Goal: Task Accomplishment & Management: Complete application form

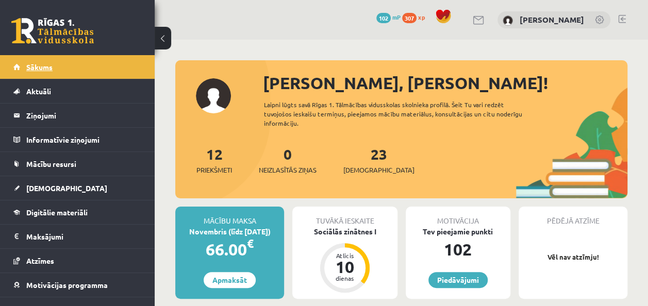
click at [44, 67] on span "Sākums" at bounding box center [39, 66] width 26 height 9
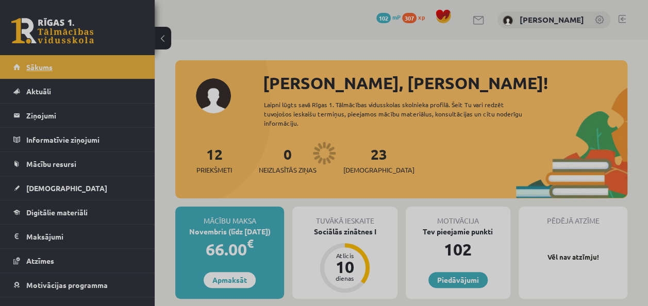
click at [44, 67] on span "Sākums" at bounding box center [39, 66] width 26 height 9
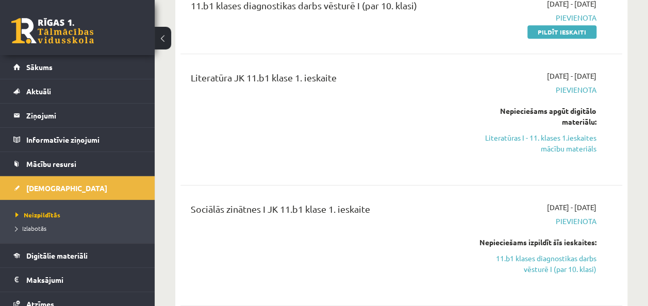
scroll to position [309, 0]
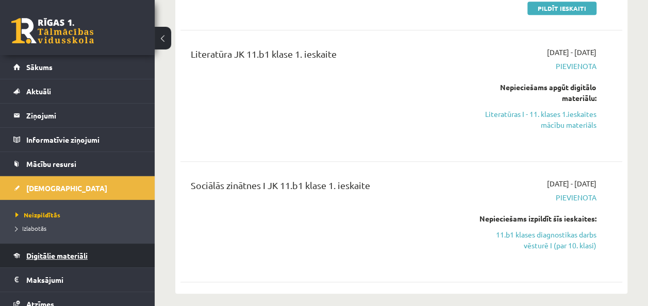
click at [23, 249] on link "Digitālie materiāli" at bounding box center [77, 256] width 128 height 24
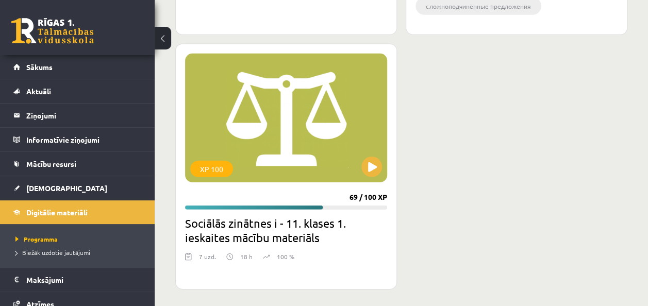
scroll to position [3424, 0]
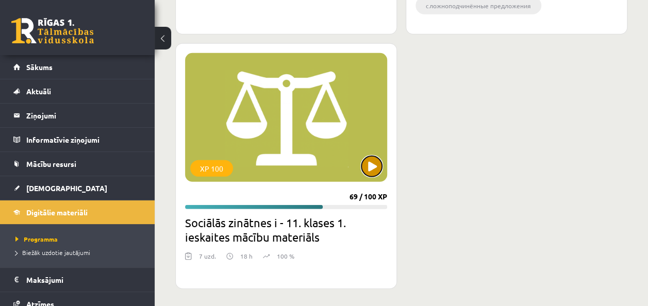
click at [372, 163] on button at bounding box center [371, 166] width 21 height 21
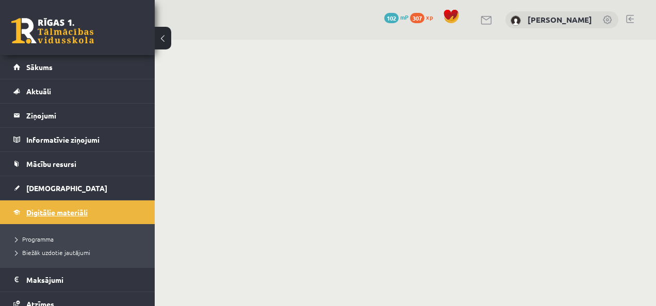
scroll to position [52, 0]
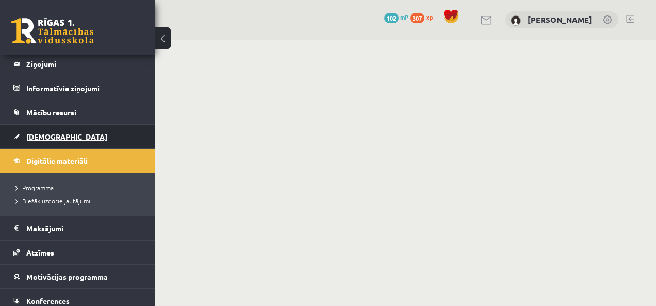
click at [49, 137] on span "[DEMOGRAPHIC_DATA]" at bounding box center [66, 136] width 81 height 9
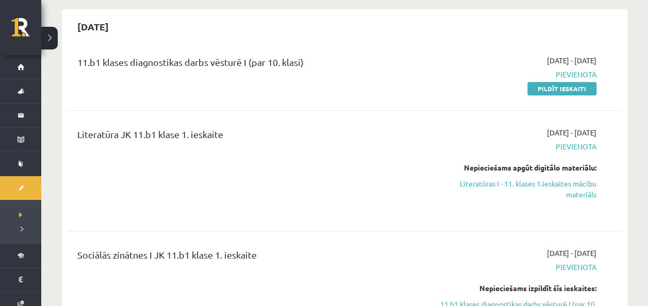
scroll to position [206, 0]
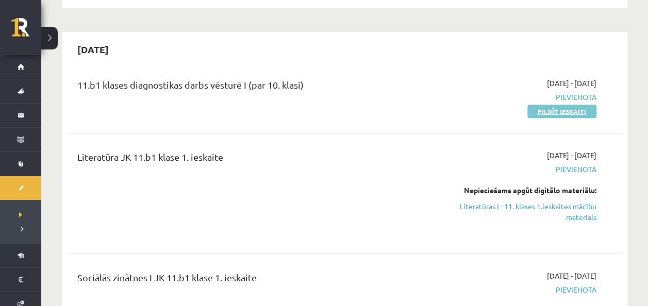
click at [561, 110] on link "Pildīt ieskaiti" at bounding box center [561, 111] width 69 height 13
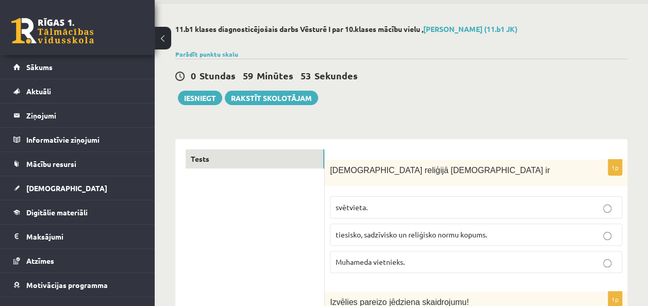
scroll to position [52, 0]
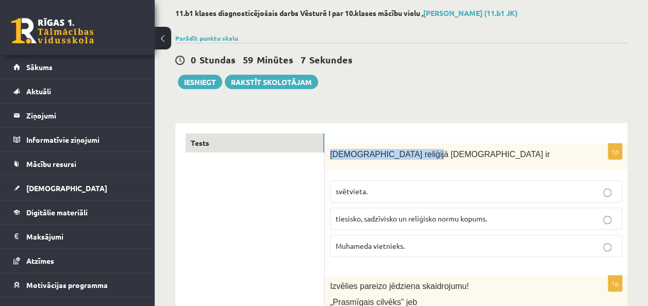
drag, startPoint x: 331, startPoint y: 154, endPoint x: 410, endPoint y: 151, distance: 79.5
click at [410, 152] on p "[DEMOGRAPHIC_DATA] reliģijā [DEMOGRAPHIC_DATA] ir" at bounding box center [450, 154] width 241 height 11
drag, startPoint x: 410, startPoint y: 151, endPoint x: 403, endPoint y: 147, distance: 7.9
copy span "Islāma reliģijā Šariata ir"
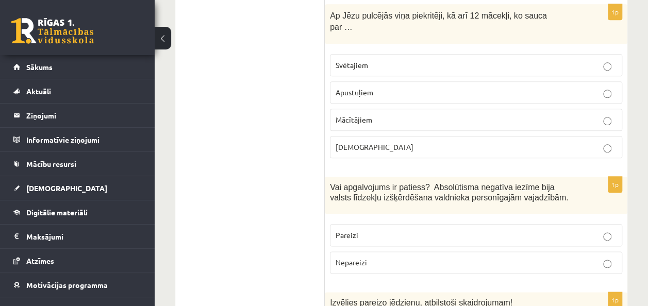
scroll to position [515, 0]
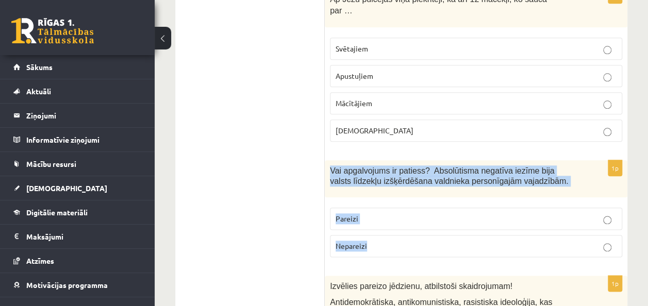
drag, startPoint x: 330, startPoint y: 153, endPoint x: 382, endPoint y: 226, distance: 89.7
click at [382, 226] on div "1p Vai apgalvojums ir patiess? Absolūtisma negatīva iezīme bija valsts līdzekļu…" at bounding box center [476, 212] width 303 height 105
copy div "Vai apgalvojums ir patiess? Absolūtisma negatīva iezīme bija valsts līdzekļu iz…"
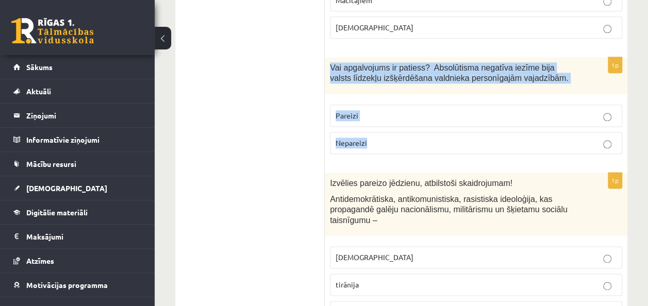
scroll to position [670, 0]
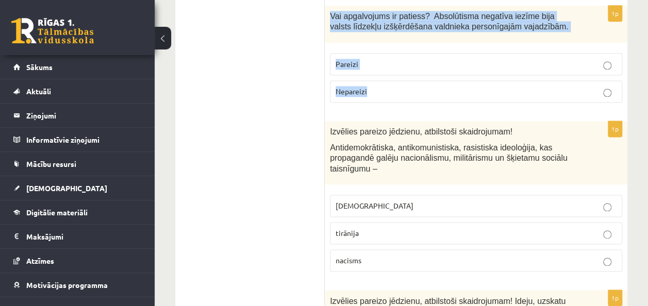
click at [479, 48] on fieldset "Pareizi Nepareizi" at bounding box center [476, 77] width 292 height 58
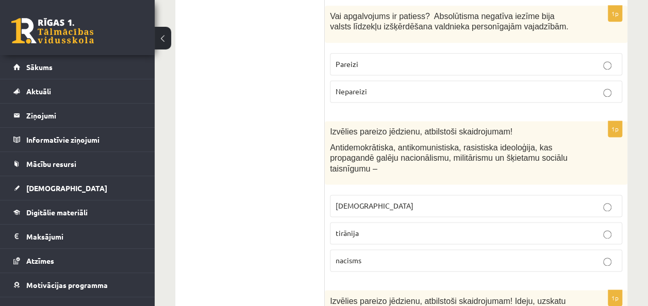
click at [363, 201] on p "fašisms" at bounding box center [476, 206] width 281 height 11
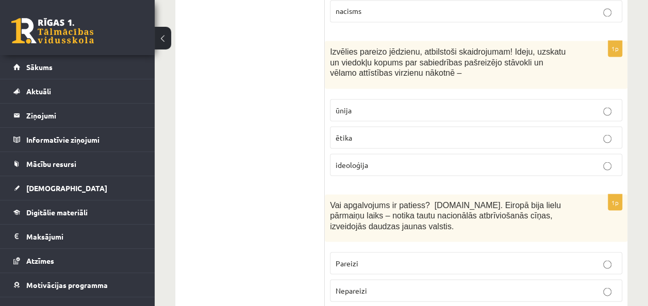
scroll to position [773, 0]
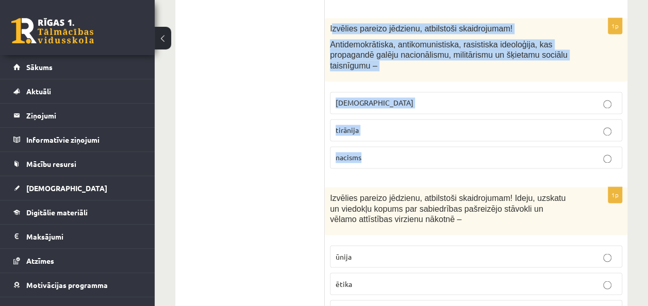
drag, startPoint x: 332, startPoint y: 13, endPoint x: 394, endPoint y: 135, distance: 136.5
click at [394, 136] on div "1p Izvēlies pareizo jēdzienu, atbilstoši skaidrojumam! Antidemokrātiska, antiko…" at bounding box center [476, 97] width 303 height 159
copy div "zvēlies pareizo jēdzienu, atbilstoši skaidrojumam! Antidemokrātiska, antikomuni…"
click at [454, 97] on p "fašisms" at bounding box center [476, 102] width 281 height 11
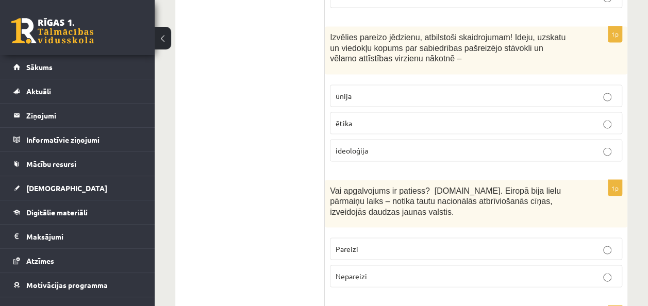
scroll to position [876, 0]
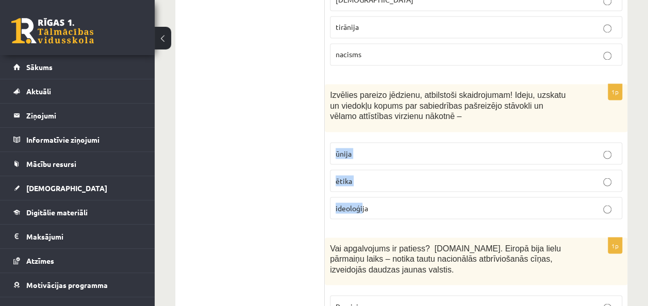
drag, startPoint x: 334, startPoint y: 131, endPoint x: 361, endPoint y: 182, distance: 58.1
click at [361, 182] on fieldset "ūnija ētika ideoloģija" at bounding box center [476, 179] width 292 height 85
drag, startPoint x: 361, startPoint y: 182, endPoint x: 332, endPoint y: 120, distance: 68.7
click at [332, 137] on fieldset "ūnija ētika ideoloģija" at bounding box center [476, 179] width 292 height 85
click at [341, 96] on span "Izvēlies pareizo jēdzienu, atbilstoši skaidrojumam! Ideju, uzskatu un viedokļu …" at bounding box center [448, 105] width 236 height 30
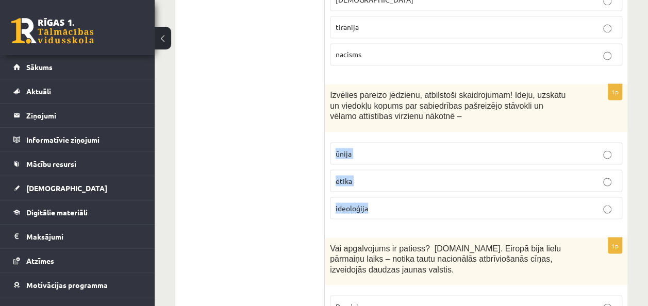
drag, startPoint x: 336, startPoint y: 131, endPoint x: 372, endPoint y: 193, distance: 71.9
click at [372, 193] on fieldset "ūnija ētika ideoloģija" at bounding box center [476, 179] width 292 height 85
copy fieldset "ūnija ētika ideoloģija"
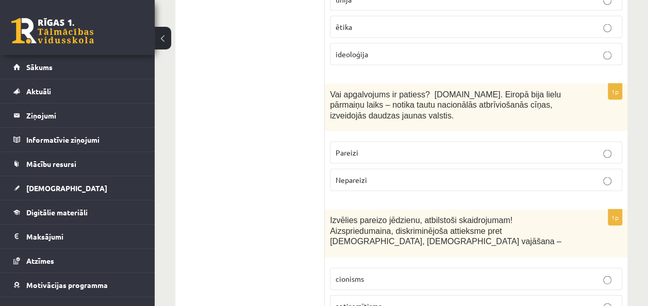
scroll to position [1031, 0]
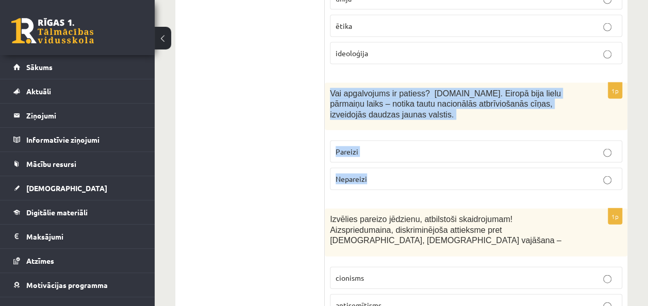
drag, startPoint x: 332, startPoint y: 70, endPoint x: 373, endPoint y: 166, distance: 104.8
click at [373, 166] on div "1p Vai apgalvojums ir patiess? 19.gs. Eiropā bija lielu pārmaiņu laiks – notika…" at bounding box center [476, 140] width 303 height 115
copy div "Vai apgalvojums ir patiess? 19.gs. Eiropā bija lielu pārmaiņu laiks – notika ta…"
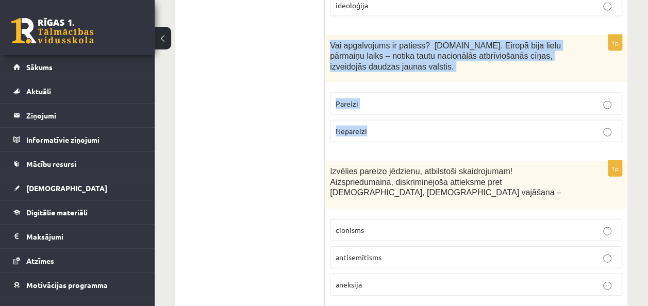
scroll to position [1134, 0]
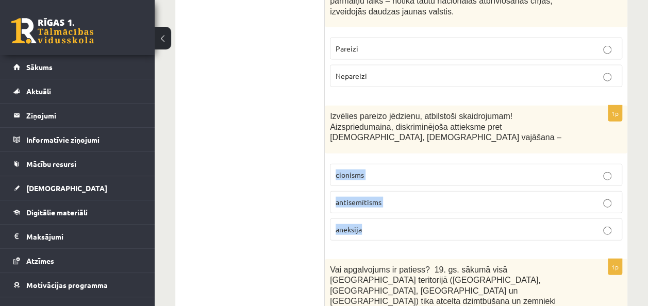
drag, startPoint x: 334, startPoint y: 140, endPoint x: 372, endPoint y: 195, distance: 66.6
click at [372, 195] on fieldset "cionisms antisemītisms aneksija" at bounding box center [476, 201] width 292 height 85
copy fieldset "cionisms antisemītisms aneksija"
click at [616, 197] on p "antisemītisms" at bounding box center [476, 202] width 281 height 11
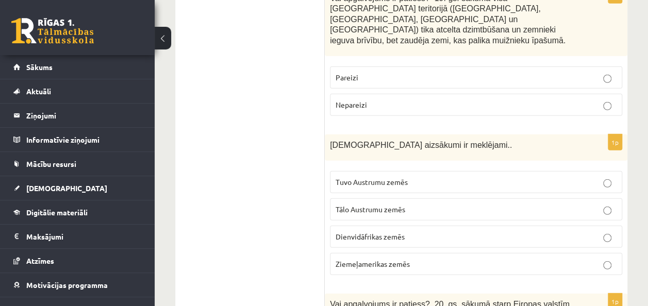
scroll to position [1443, 0]
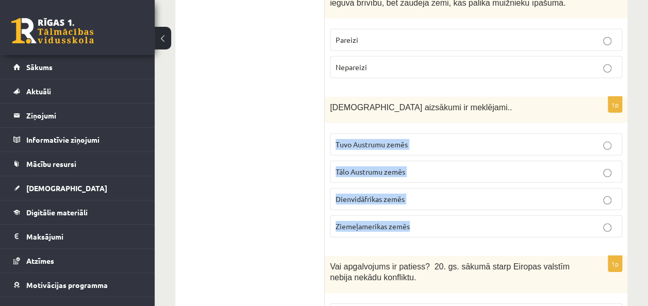
drag, startPoint x: 335, startPoint y: 99, endPoint x: 418, endPoint y: 189, distance: 122.9
click at [418, 189] on fieldset "Tuvo Austrumu zemēs Tālo Austrumu zemēs Dienvidāfrikas zemēs Ziemeļamerikas zem…" at bounding box center [476, 184] width 292 height 112
copy fieldset "Tuvo Austrumu zemēs Tālo Austrumu zemēs Dienvidāfrikas zemēs Ziemeļamerikas zem…"
click at [365, 140] on span "Tuvo Austrumu zemēs" at bounding box center [372, 144] width 72 height 9
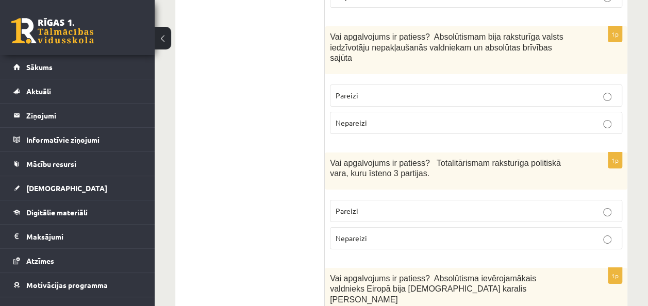
scroll to position [1804, 0]
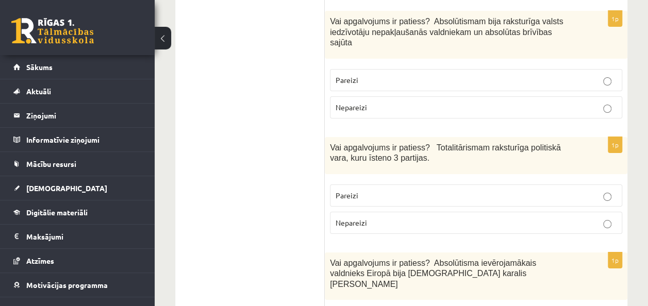
click at [399, 190] on p "Pareizi" at bounding box center [476, 195] width 281 height 11
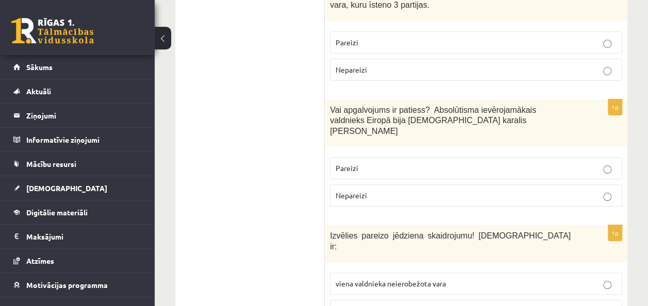
scroll to position [1959, 0]
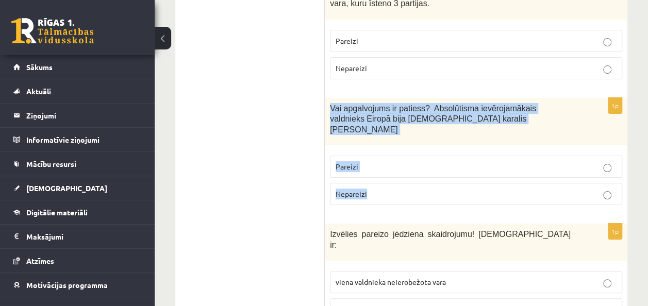
drag, startPoint x: 329, startPoint y: 47, endPoint x: 370, endPoint y: 125, distance: 87.4
click at [370, 125] on div "1p Vai apgalvojums ir patiess? Absolūtisma ievērojamākais valdnieks Eiropā bija…" at bounding box center [476, 155] width 303 height 115
copy div "Vai apgalvojums ir patiess? Absolūtisma ievērojamākais valdnieks Eiropā bija Fr…"
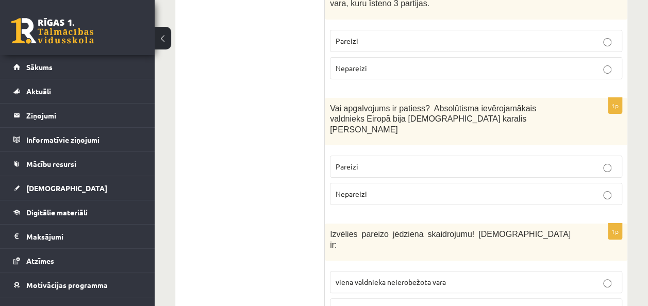
drag, startPoint x: 190, startPoint y: 152, endPoint x: 255, endPoint y: 162, distance: 65.8
click at [192, 152] on ul "Tests" at bounding box center [255, 227] width 139 height 4002
click at [253, 155] on ul "Tests" at bounding box center [255, 227] width 139 height 4002
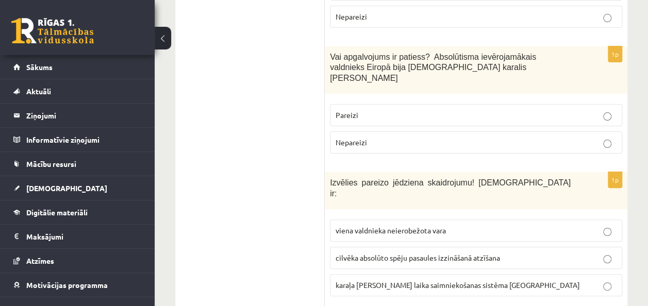
click at [407, 226] on span "viena valdnieka neierobežota vara" at bounding box center [391, 230] width 110 height 9
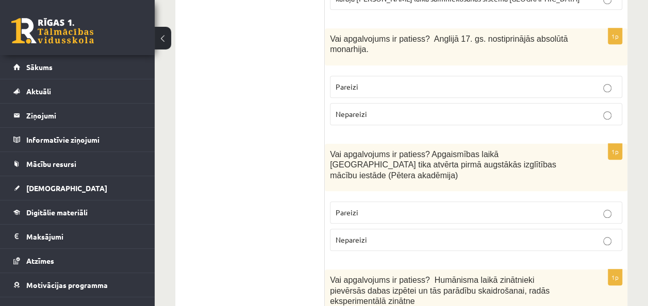
scroll to position [2320, 0]
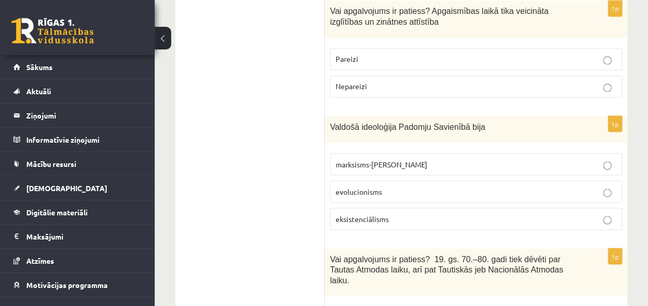
scroll to position [2835, 0]
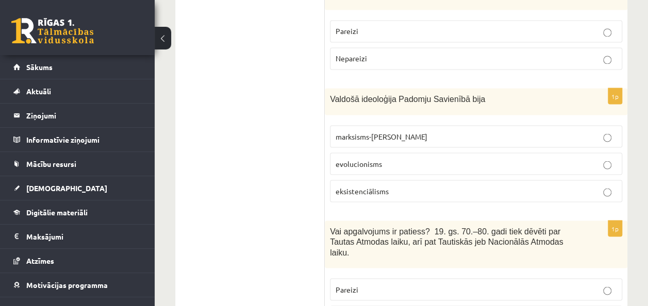
click at [352, 285] on span "Pareizi" at bounding box center [347, 289] width 23 height 9
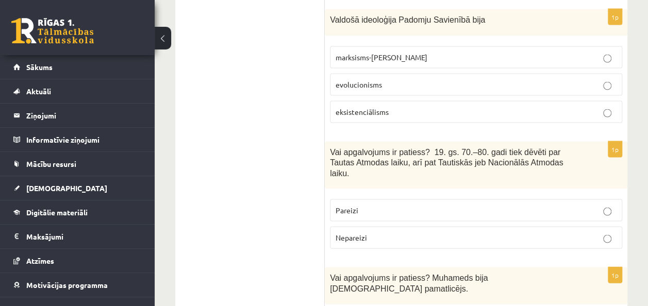
scroll to position [2938, 0]
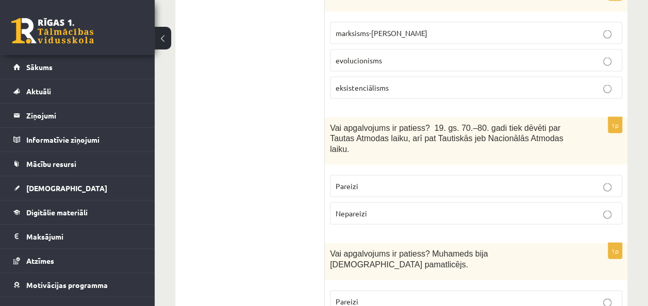
click at [568, 296] on p "Pareizi" at bounding box center [476, 301] width 281 height 11
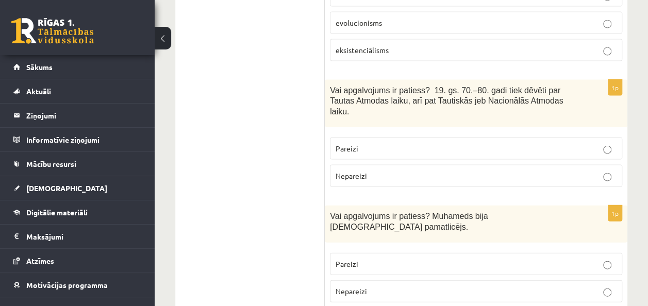
scroll to position [3041, 0]
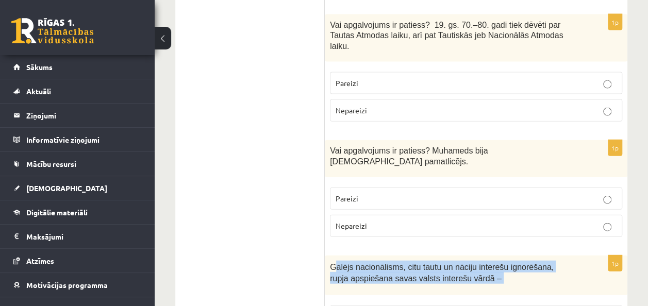
drag, startPoint x: 332, startPoint y: 134, endPoint x: 384, endPoint y: 233, distance: 111.6
copy div "alējs nacionālisms, citu tautu un nāciju interešu ignorēšana, rupja apspiešana …"
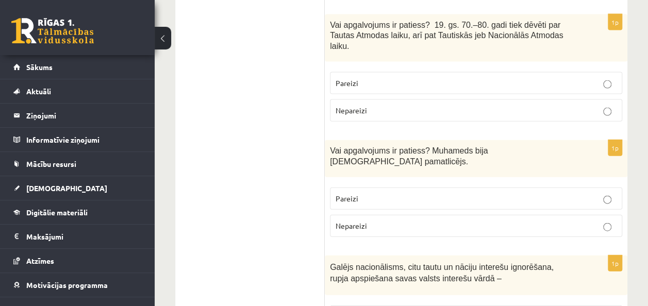
drag, startPoint x: 250, startPoint y: 166, endPoint x: 335, endPoint y: 184, distance: 86.8
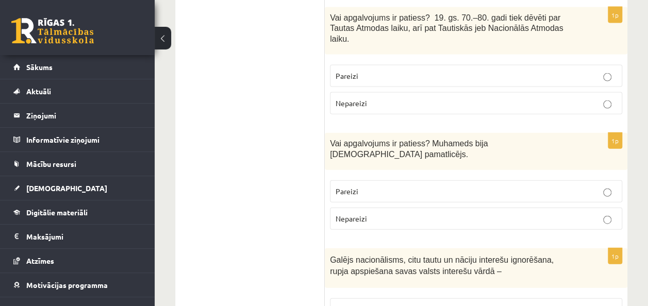
scroll to position [3247, 0]
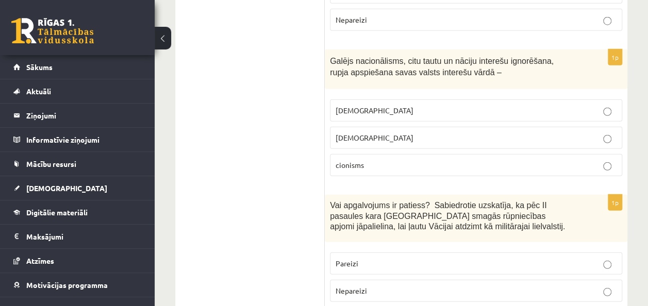
click at [394, 258] on p "Pareizi" at bounding box center [476, 263] width 281 height 11
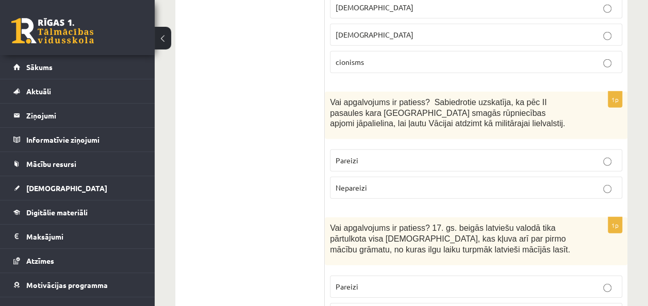
scroll to position [3402, 0]
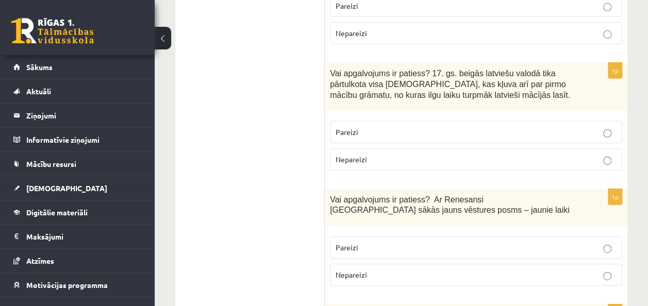
scroll to position [3557, 0]
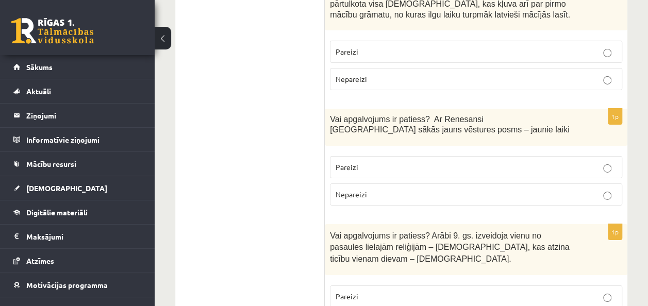
scroll to position [3660, 0]
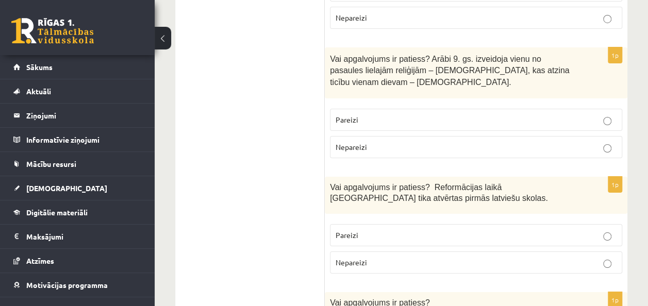
scroll to position [3765, 0]
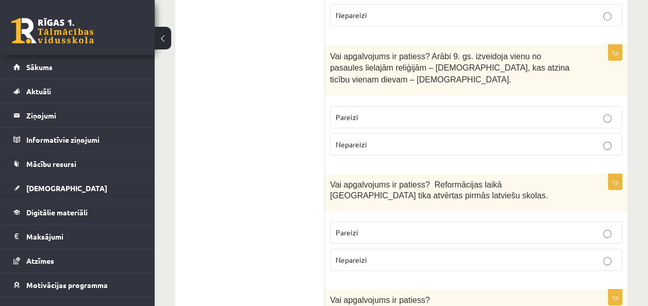
drag, startPoint x: 369, startPoint y: 265, endPoint x: 375, endPoint y: 260, distance: 8.1
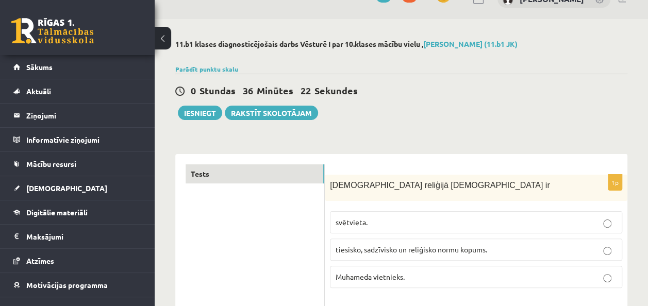
scroll to position [0, 0]
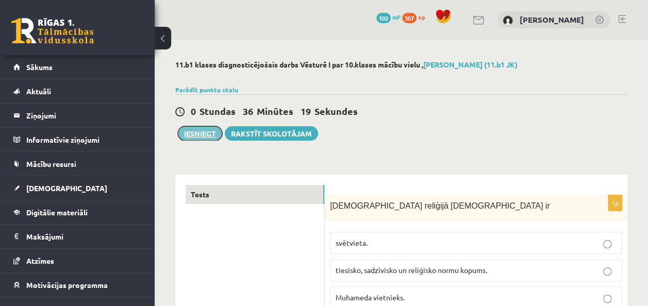
click at [198, 133] on button "Iesniegt" at bounding box center [200, 133] width 44 height 14
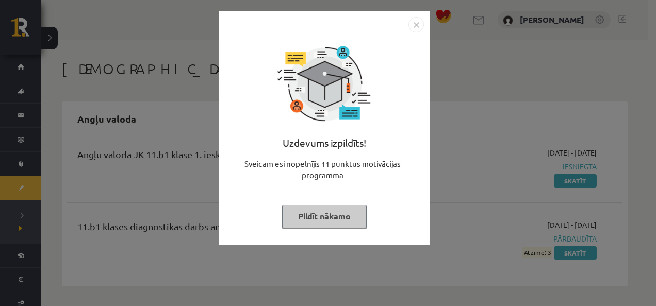
click at [413, 23] on img "Close" at bounding box center [415, 24] width 15 height 15
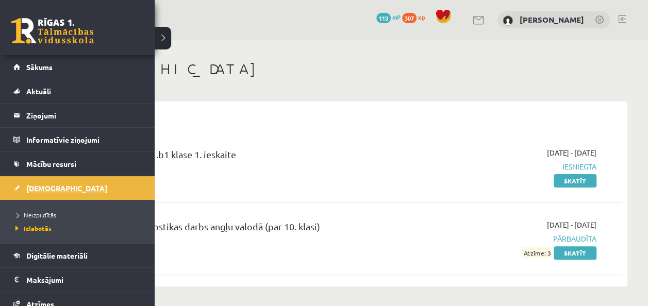
click at [41, 180] on link "[DEMOGRAPHIC_DATA]" at bounding box center [77, 188] width 128 height 24
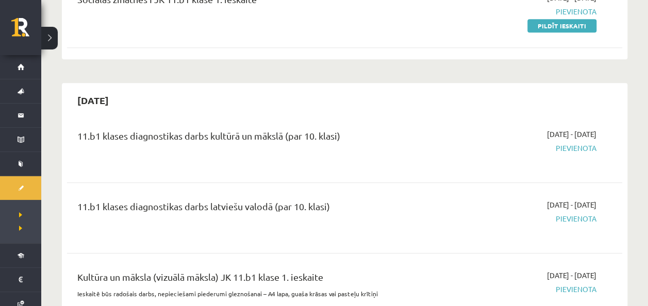
scroll to position [206, 0]
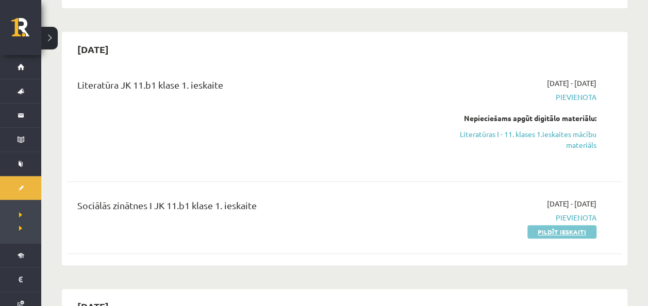
click at [568, 232] on link "Pildīt ieskaiti" at bounding box center [561, 231] width 69 height 13
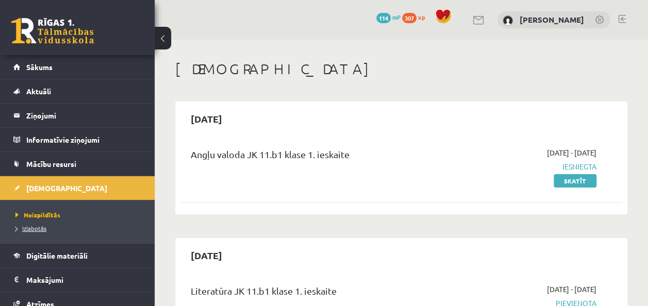
click at [30, 228] on span "Izlabotās" at bounding box center [30, 228] width 31 height 8
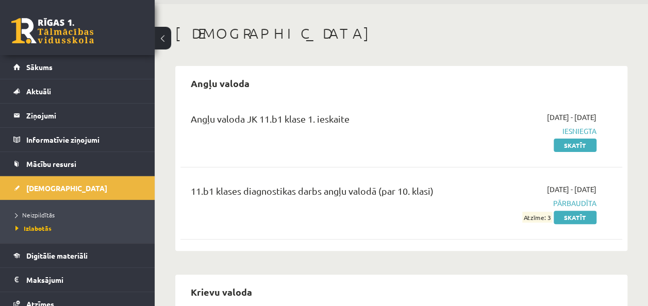
scroll to position [52, 0]
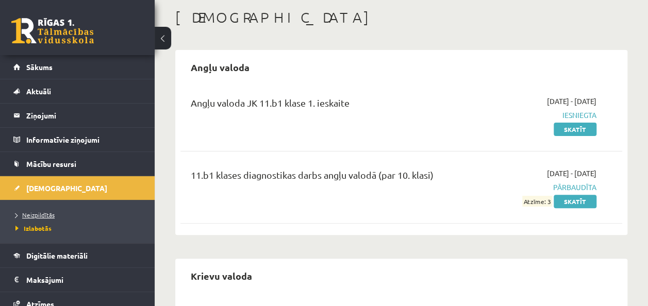
click at [43, 216] on span "Neizpildītās" at bounding box center [34, 215] width 39 height 8
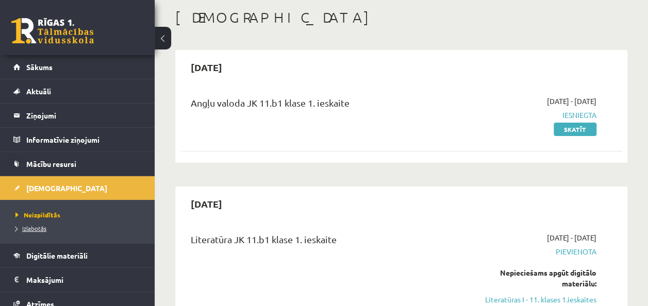
click at [34, 224] on span "Izlabotās" at bounding box center [30, 228] width 31 height 8
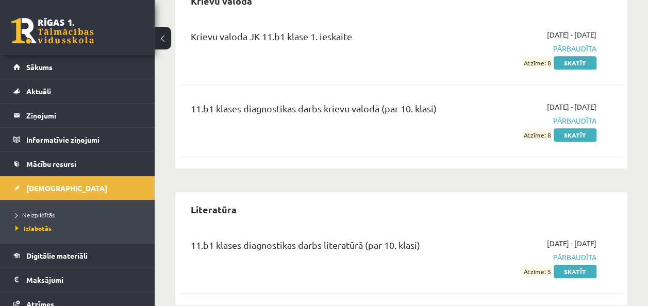
scroll to position [481, 0]
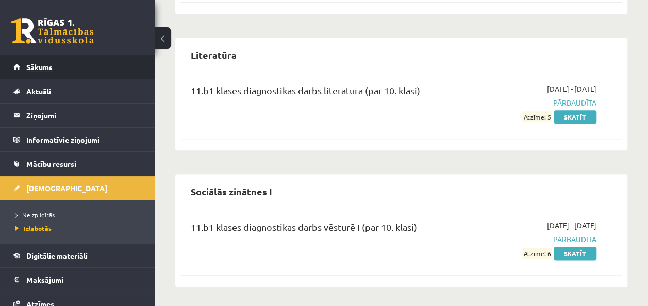
click at [41, 65] on span "Sākums" at bounding box center [39, 66] width 26 height 9
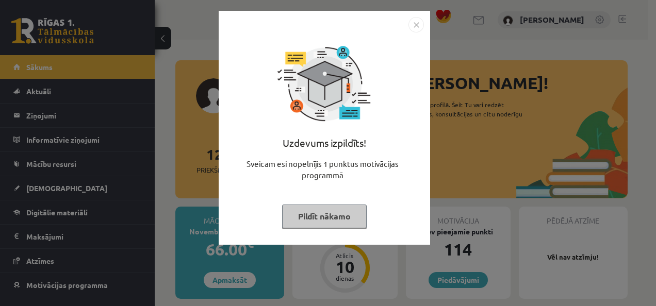
click at [414, 26] on img "Close" at bounding box center [415, 24] width 15 height 15
